Goal: Task Accomplishment & Management: Use online tool/utility

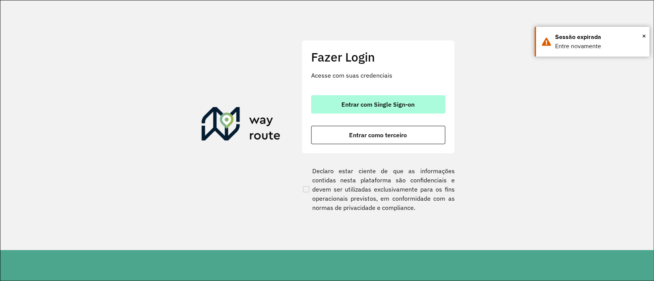
click at [381, 107] on span "Entrar com Single Sign-on" at bounding box center [377, 104] width 73 height 6
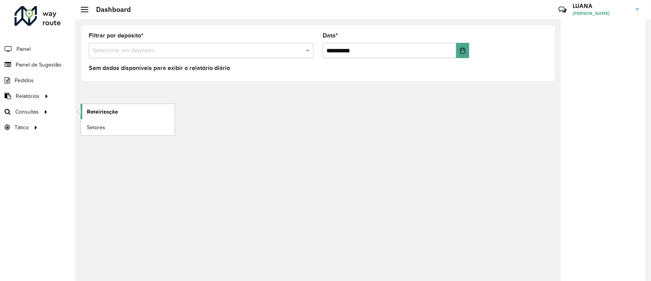
click at [92, 114] on span "Roteirização" at bounding box center [102, 112] width 31 height 8
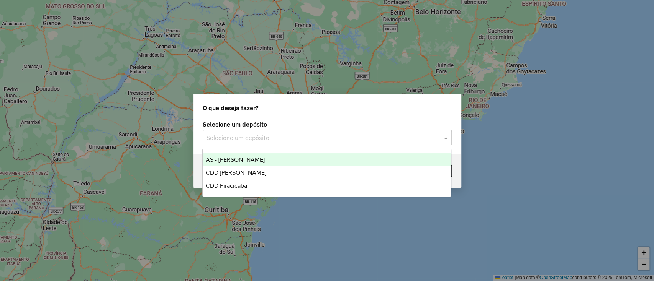
click at [326, 134] on input "text" at bounding box center [319, 138] width 226 height 9
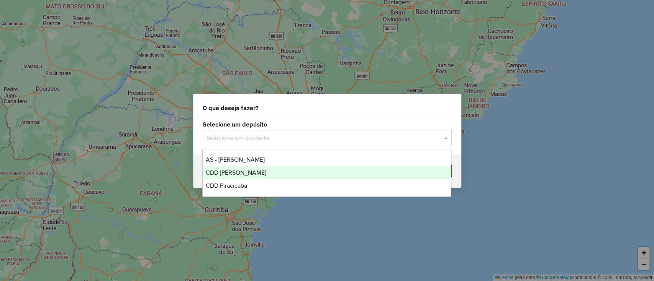
click at [276, 176] on div "CDD [PERSON_NAME]" at bounding box center [327, 173] width 248 height 13
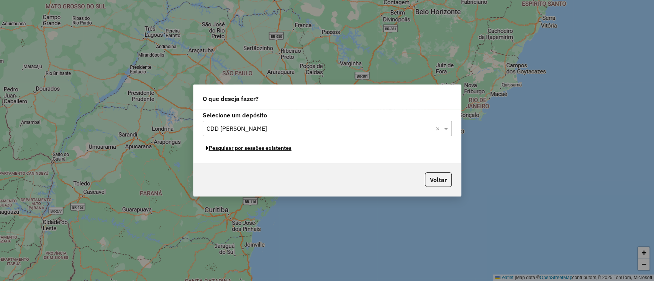
click at [274, 151] on button "Pesquisar por sessões existentes" at bounding box center [249, 148] width 92 height 12
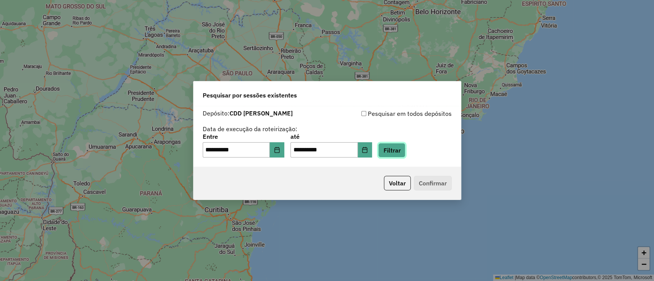
click at [398, 149] on button "Filtrar" at bounding box center [391, 150] width 27 height 15
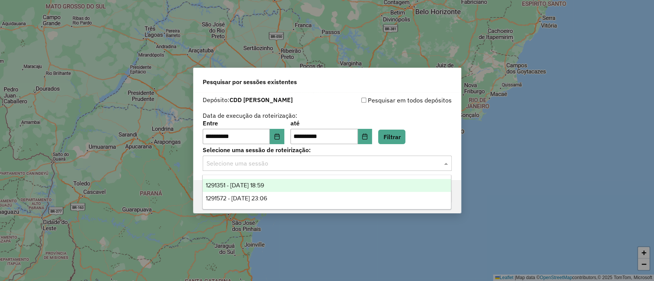
click at [322, 170] on div "Selecione uma sessão" at bounding box center [327, 163] width 249 height 15
click at [312, 186] on div "1291351 - 09/10/2025 18:59" at bounding box center [327, 185] width 248 height 13
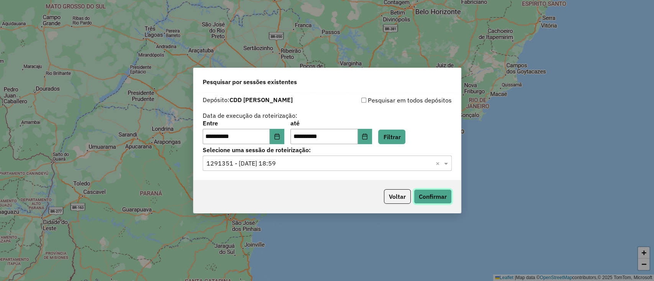
click at [434, 194] on button "Confirmar" at bounding box center [433, 197] width 38 height 15
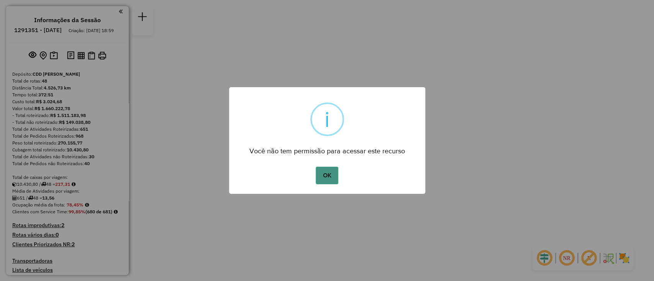
click at [333, 173] on button "OK" at bounding box center [327, 176] width 23 height 18
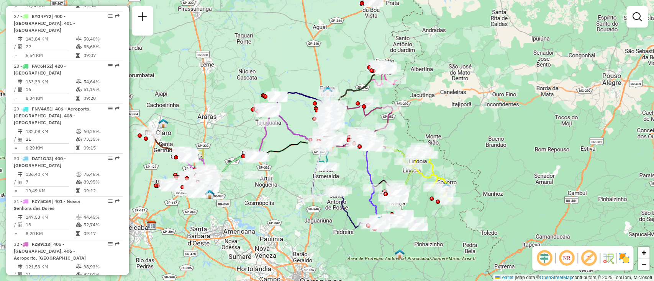
scroll to position [1510, 0]
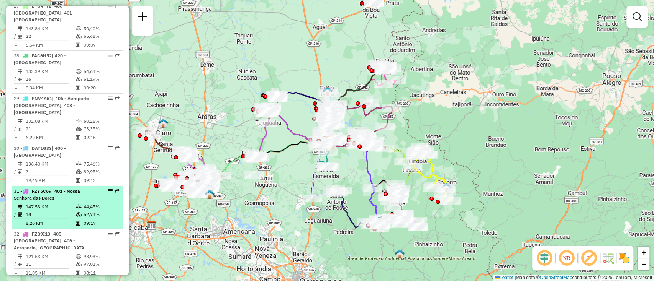
click at [50, 203] on td "147,53 KM" at bounding box center [50, 207] width 50 height 8
select select "**********"
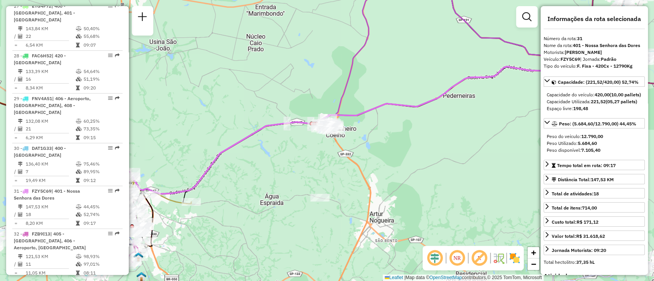
click at [270, 124] on icon at bounding box center [330, 124] width 562 height 139
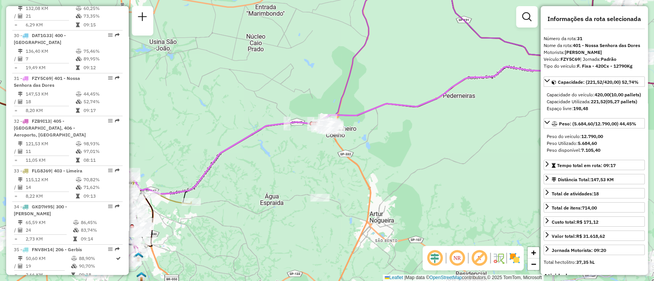
scroll to position [1661, 0]
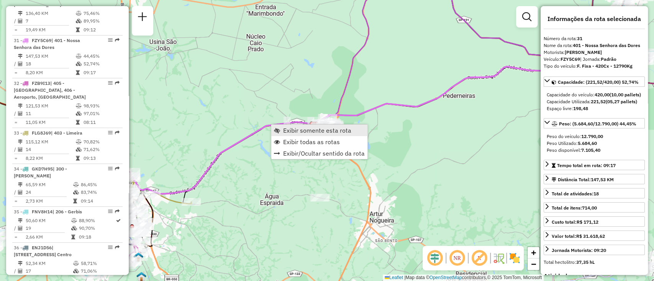
click at [302, 128] on span "Exibir somente esta rota" at bounding box center [317, 131] width 68 height 6
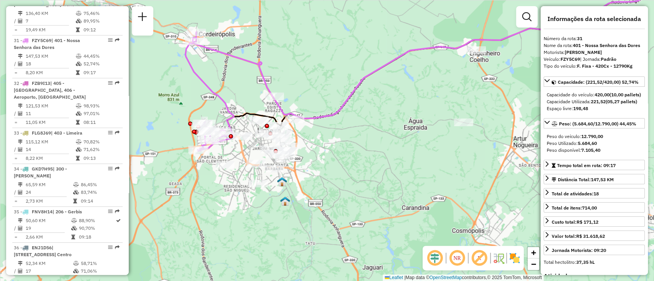
click at [226, 99] on icon at bounding box center [209, 91] width 48 height 119
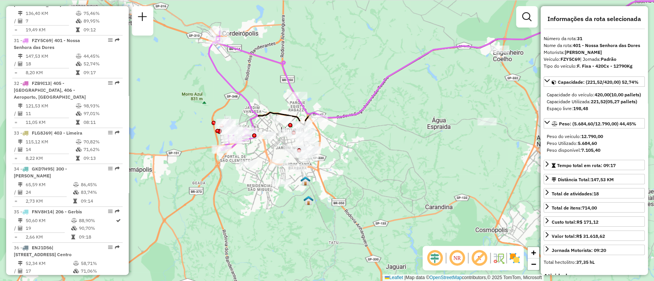
click at [224, 78] on icon at bounding box center [233, 90] width 48 height 119
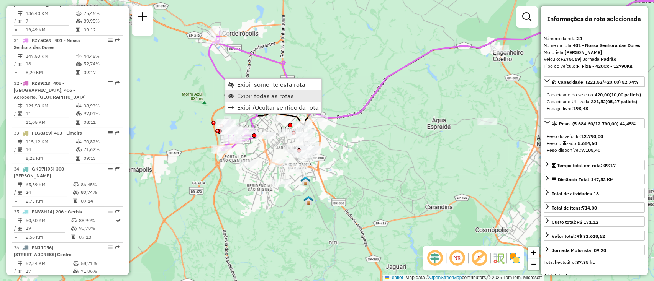
click at [253, 96] on span "Exibir todas as rotas" at bounding box center [265, 96] width 57 height 6
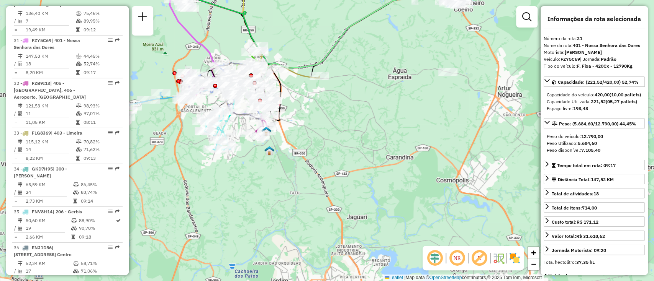
drag, startPoint x: 360, startPoint y: 149, endPoint x: 316, endPoint y: 94, distance: 69.5
click at [316, 94] on div "Janela de atendimento Grade de atendimento Capacidade Transportadoras Veículos …" at bounding box center [327, 140] width 654 height 281
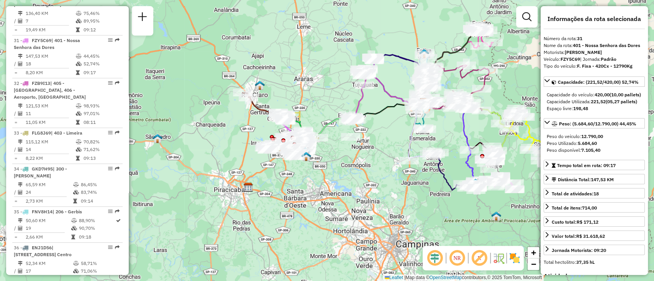
drag, startPoint x: 335, startPoint y: 101, endPoint x: 337, endPoint y: 152, distance: 50.2
click at [337, 152] on div "Janela de atendimento Grade de atendimento Capacidade Transportadoras Veículos …" at bounding box center [327, 140] width 654 height 281
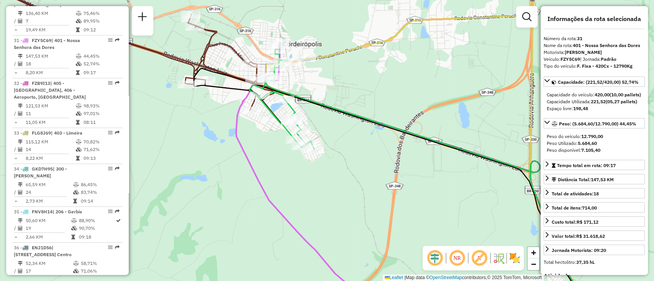
click at [323, 105] on icon at bounding box center [428, 189] width 324 height 242
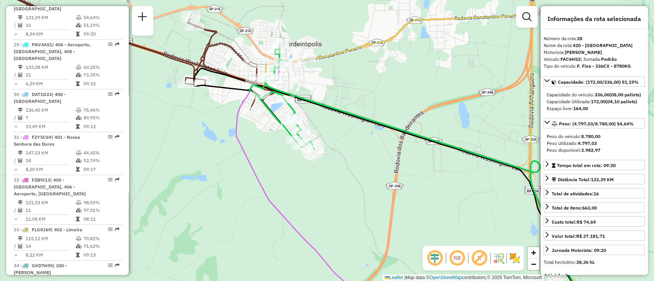
scroll to position [1532, 0]
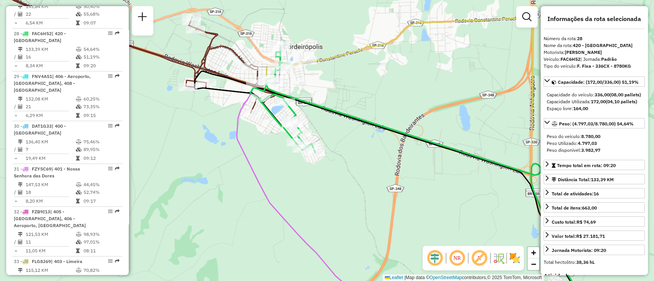
click at [361, 93] on div "Janela de atendimento Grade de atendimento Capacidade Transportadoras Veículos …" at bounding box center [327, 140] width 654 height 281
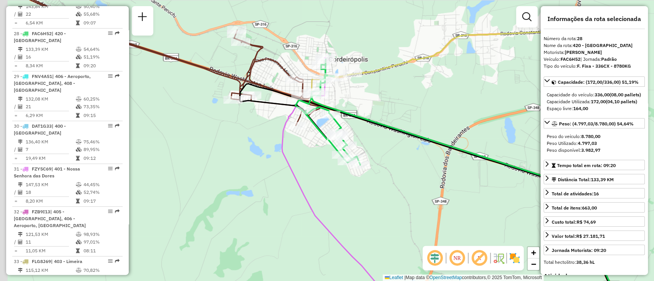
drag, startPoint x: 310, startPoint y: 93, endPoint x: 364, endPoint y: 112, distance: 57.6
click at [364, 112] on div "Janela de atendimento Grade de atendimento Capacidade Transportadoras Veículos …" at bounding box center [327, 140] width 654 height 281
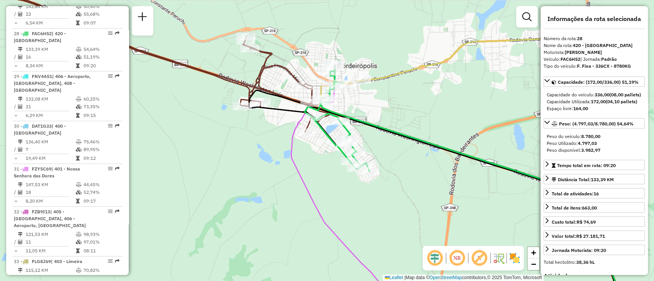
click at [270, 90] on icon at bounding box center [439, 199] width 381 height 219
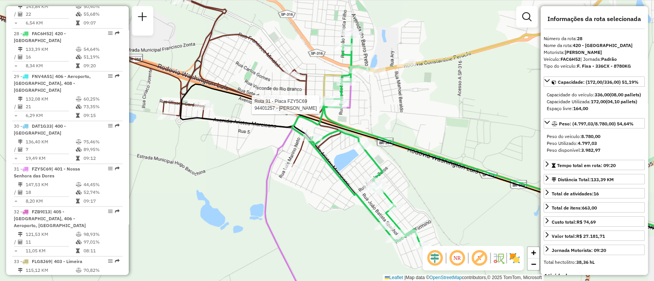
click at [337, 109] on div at bounding box center [336, 105] width 19 height 8
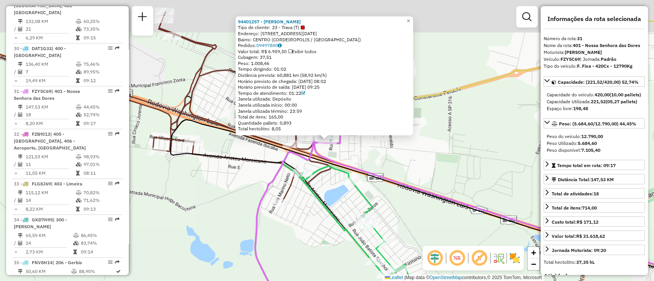
scroll to position [1661, 0]
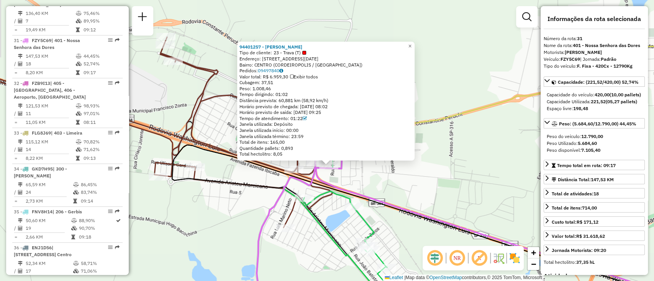
drag, startPoint x: 353, startPoint y: 160, endPoint x: 355, endPoint y: 186, distance: 26.1
click at [355, 186] on div "94401257 - [PERSON_NAME] e PEREIRA Tipo de cliente: 23 - Trava (T) Endereço: R …" at bounding box center [327, 140] width 654 height 281
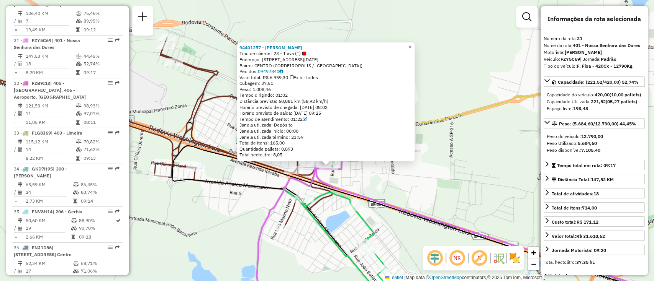
click at [355, 186] on div "94401257 - [PERSON_NAME] e PEREIRA Tipo de cliente: 23 - Trava (T) Endereço: R …" at bounding box center [327, 140] width 654 height 281
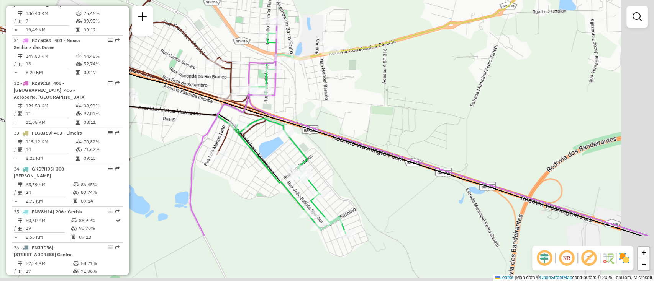
drag, startPoint x: 374, startPoint y: 163, endPoint x: 307, endPoint y: 89, distance: 99.5
click at [307, 89] on div "Janela de atendimento Grade de atendimento Capacidade Transportadoras Veículos …" at bounding box center [327, 140] width 654 height 281
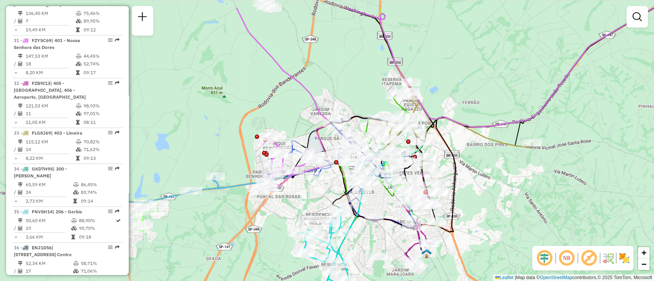
drag, startPoint x: 267, startPoint y: 46, endPoint x: 379, endPoint y: 248, distance: 230.4
click at [329, 192] on icon at bounding box center [282, 100] width 93 height 185
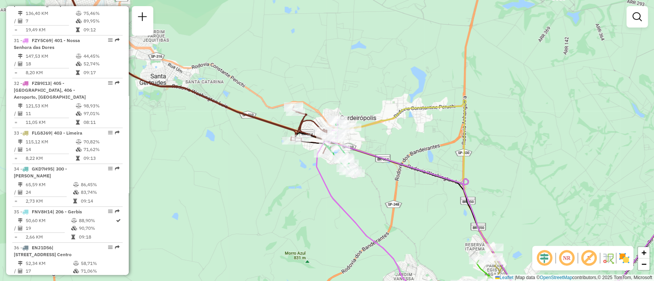
click at [333, 197] on icon at bounding box center [364, 215] width 96 height 190
select select "**********"
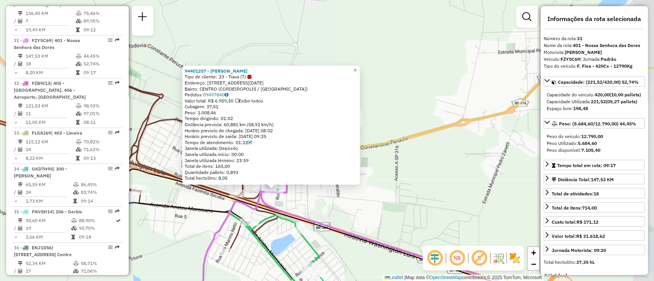
drag, startPoint x: 357, startPoint y: 157, endPoint x: 304, endPoint y: 207, distance: 72.9
click at [304, 207] on div "94401257 - [PERSON_NAME] e PEREIRA Tipo de cliente: 23 - Trava (T) Endereço: R …" at bounding box center [327, 140] width 654 height 281
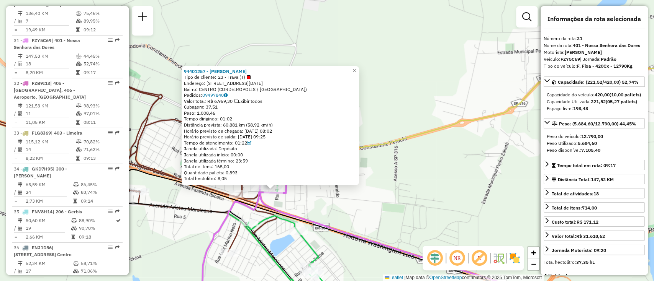
click at [296, 202] on div "94401257 - [PERSON_NAME] e PEREIRA Tipo de cliente: 23 - Trava (T) Endereço: R …" at bounding box center [327, 140] width 654 height 281
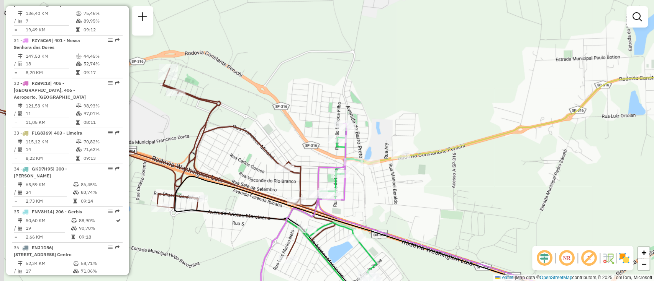
drag, startPoint x: 313, startPoint y: 195, endPoint x: 374, endPoint y: 206, distance: 62.0
click at [374, 206] on div "Janela de atendimento Grade de atendimento Capacidade Transportadoras Veículos …" at bounding box center [327, 140] width 654 height 281
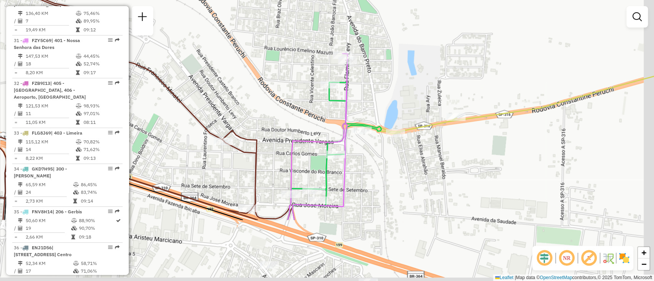
drag, startPoint x: 297, startPoint y: 183, endPoint x: 279, endPoint y: 89, distance: 95.5
click at [279, 89] on div "Janela de atendimento Grade de atendimento Capacidade Transportadoras Veículos …" at bounding box center [327, 140] width 654 height 281
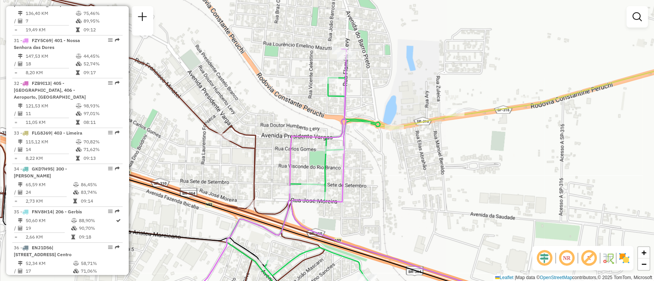
click at [342, 181] on icon at bounding box center [267, 179] width 158 height 260
select select "**********"
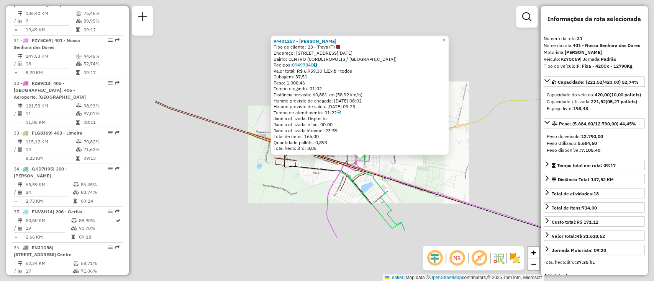
click at [374, 166] on div "94401257 - [PERSON_NAME] e PEREIRA Tipo de cliente: 23 - Trava (T) Endereço: R …" at bounding box center [327, 140] width 654 height 281
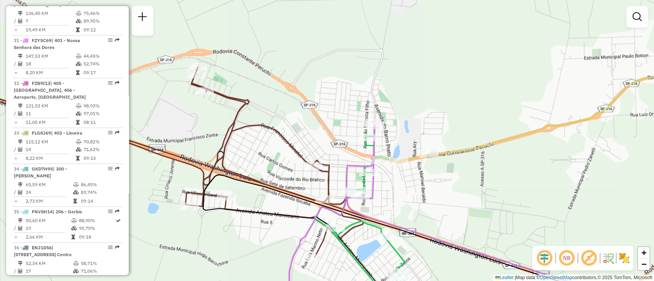
click at [369, 122] on icon at bounding box center [331, 215] width 87 height 187
select select "**********"
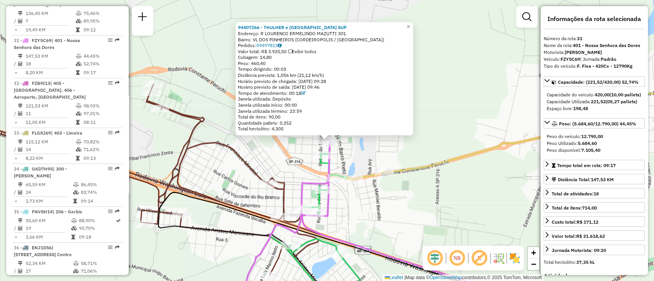
click at [413, 63] on div "94407266 - THULHER e [GEOGRAPHIC_DATA] SUP Endereço: R LOURENCO ERMELINDO MAZUT…" at bounding box center [323, 78] width 177 height 113
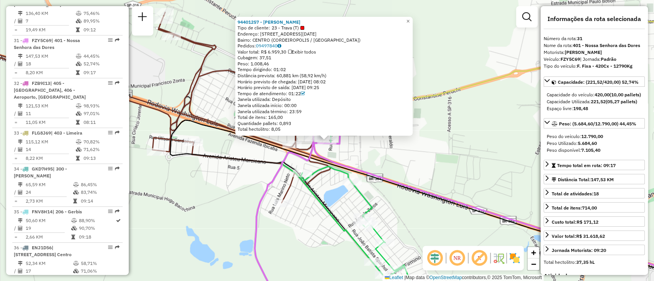
click at [423, 156] on div "94401257 - [PERSON_NAME] e PEREIRA Tipo de cliente: 23 - Trava (T) Endereço: R …" at bounding box center [327, 140] width 654 height 281
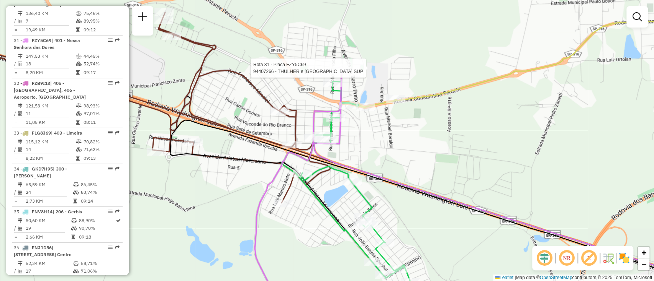
select select "**********"
